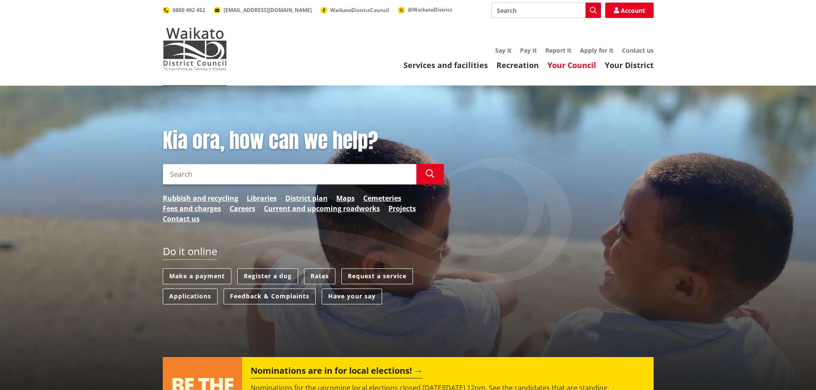
click at [577, 65] on link "Your Council" at bounding box center [572, 65] width 49 height 10
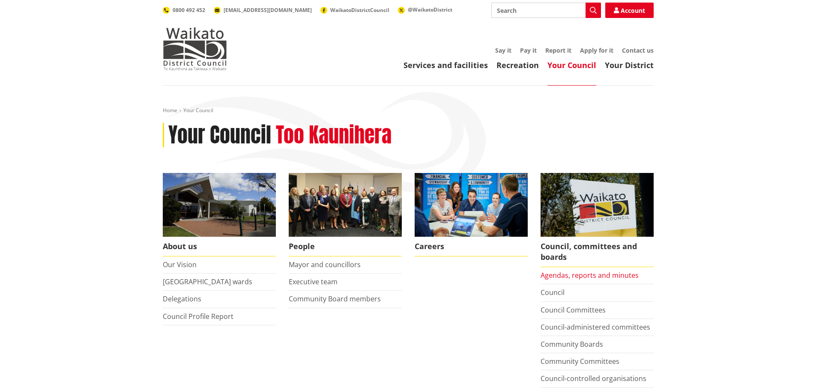
click at [557, 273] on link "Agendas, reports and minutes" at bounding box center [590, 275] width 98 height 9
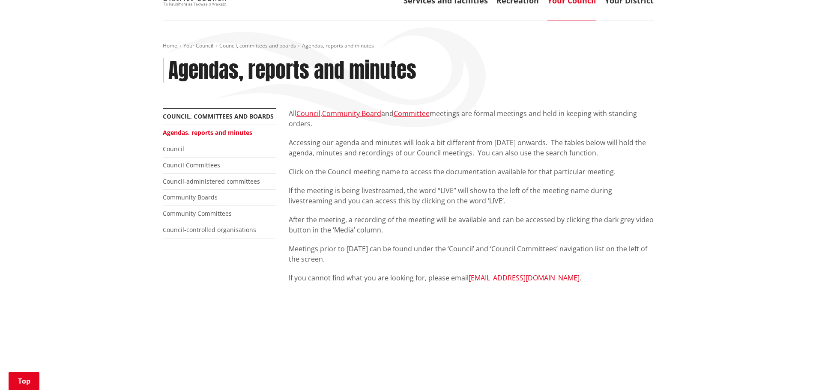
scroll to position [214, 0]
